Goal: Task Accomplishment & Management: Use online tool/utility

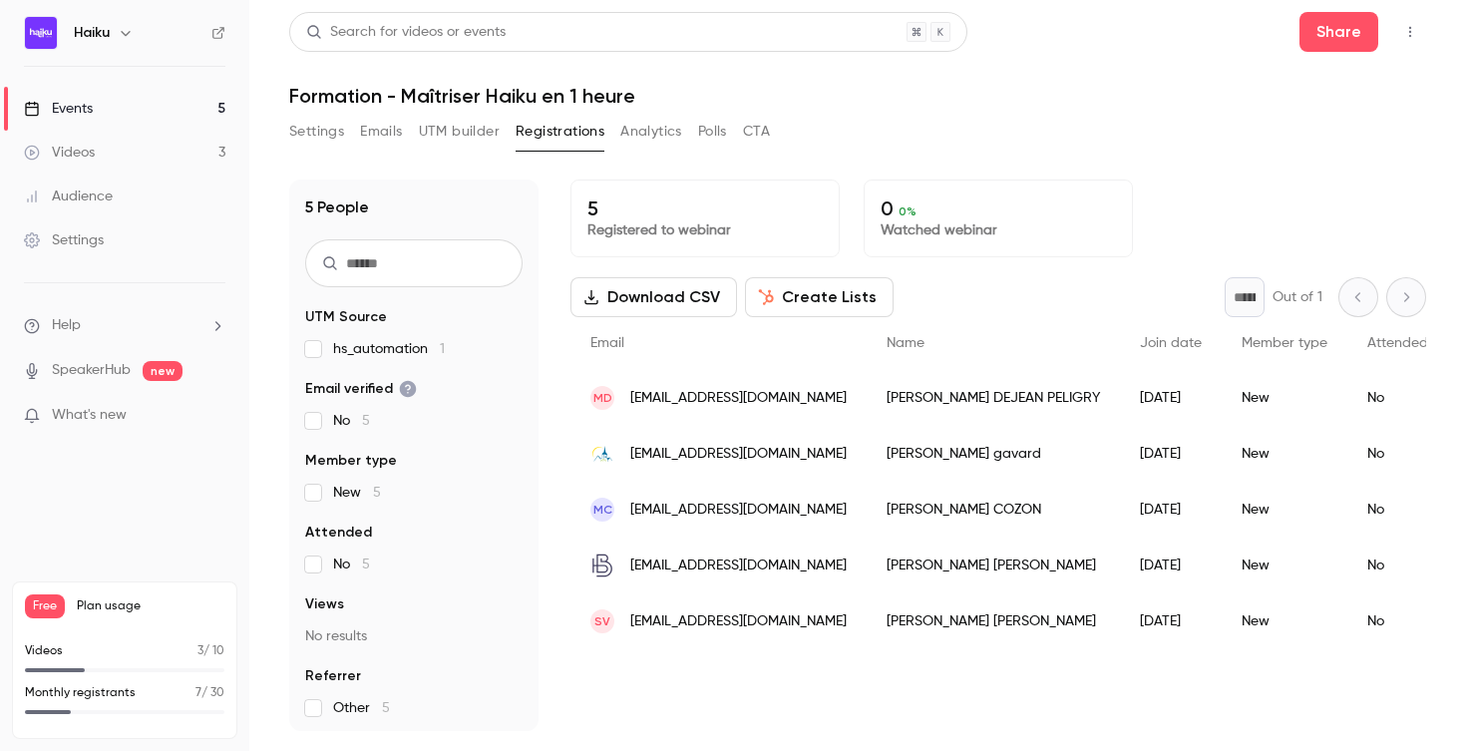
click at [312, 133] on button "Settings" at bounding box center [316, 132] width 55 height 32
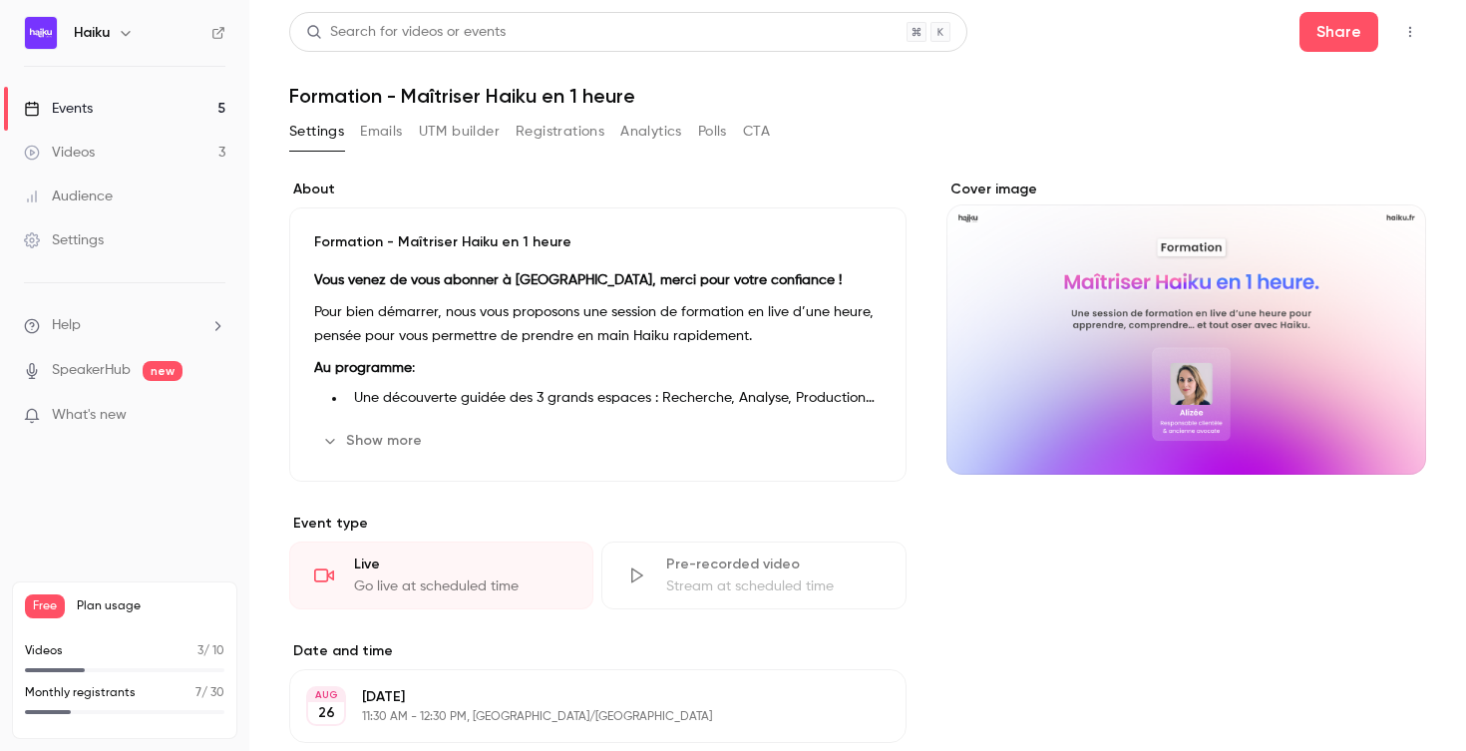
click at [141, 108] on link "Events 5" at bounding box center [124, 109] width 249 height 44
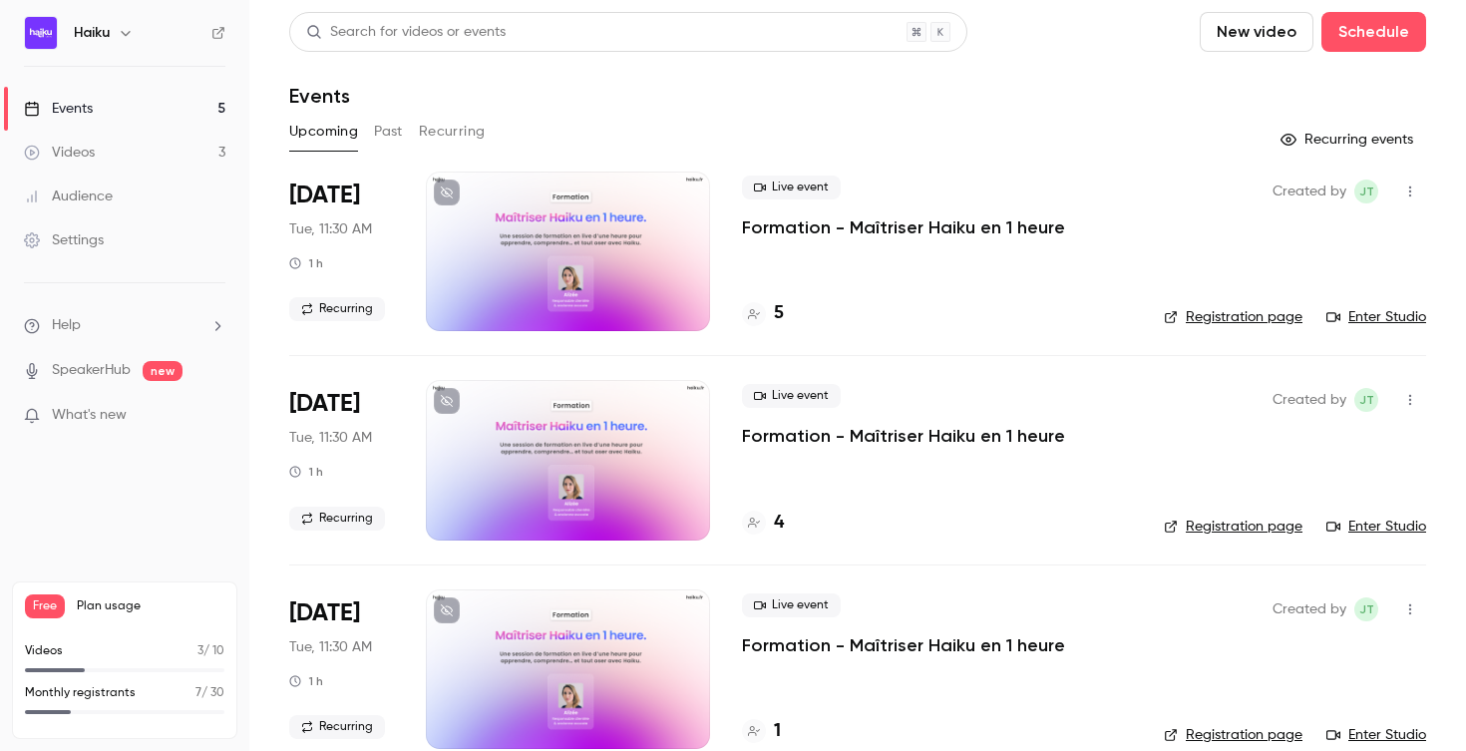
click at [624, 232] on div at bounding box center [568, 252] width 284 height 160
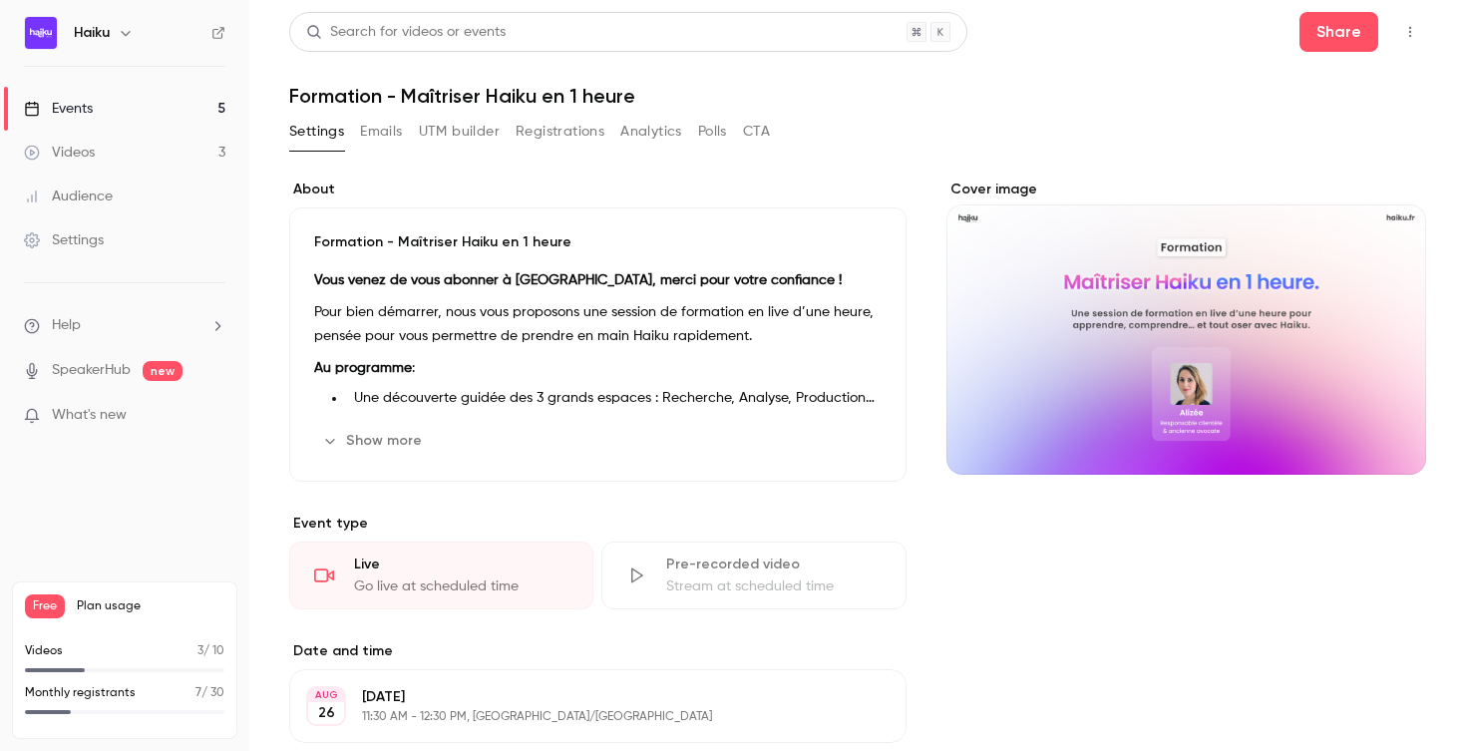
click at [166, 109] on link "Events 5" at bounding box center [124, 109] width 249 height 44
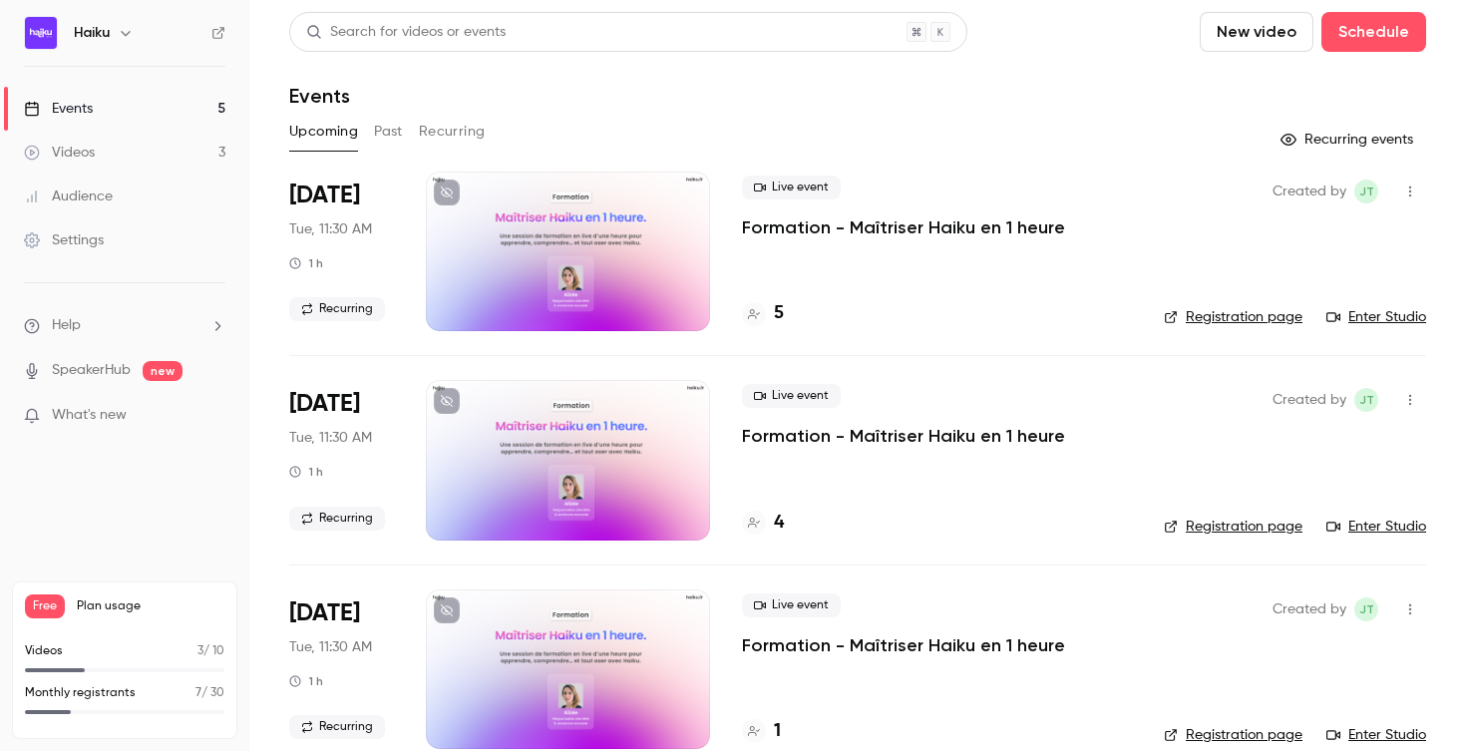
click at [794, 186] on span "Live event" at bounding box center [791, 187] width 99 height 24
click at [1361, 315] on link "Enter Studio" at bounding box center [1376, 317] width 100 height 20
click at [769, 310] on div "5" at bounding box center [763, 313] width 42 height 27
